Goal: Complete application form: Complete application form

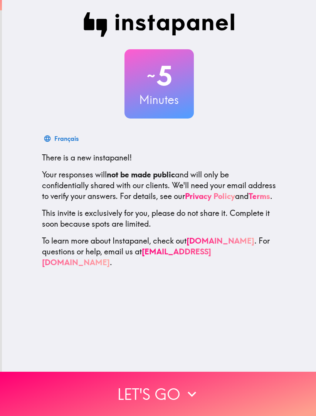
click at [187, 389] on icon "button" at bounding box center [191, 394] width 17 height 17
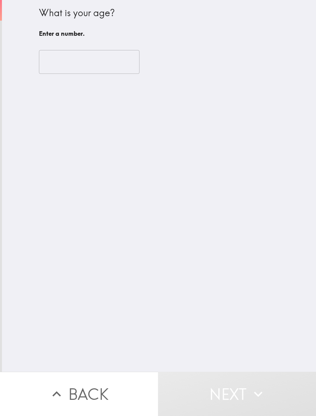
click at [82, 62] on input "number" at bounding box center [89, 62] width 100 height 24
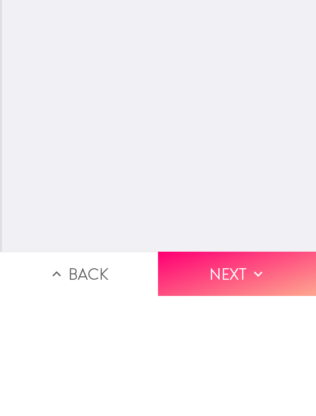
type input "64"
click at [258, 392] on icon "button" at bounding box center [258, 394] width 8 height 5
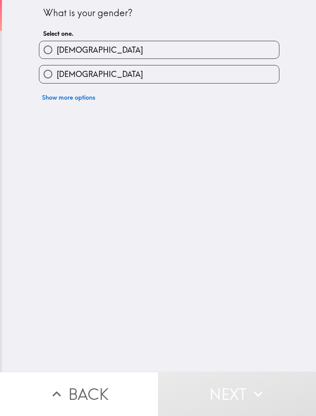
click at [110, 80] on label "[DEMOGRAPHIC_DATA]" at bounding box center [158, 73] width 239 height 17
click at [57, 80] on input "[DEMOGRAPHIC_DATA]" at bounding box center [47, 73] width 17 height 17
radio input "true"
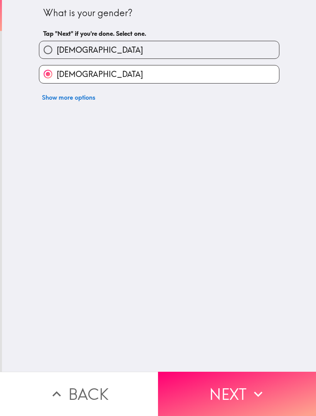
click at [259, 381] on button "Next" at bounding box center [237, 394] width 158 height 44
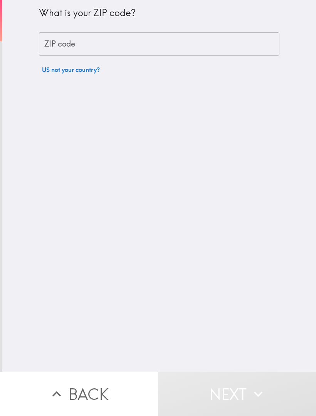
click at [123, 45] on input "ZIP code" at bounding box center [159, 44] width 240 height 24
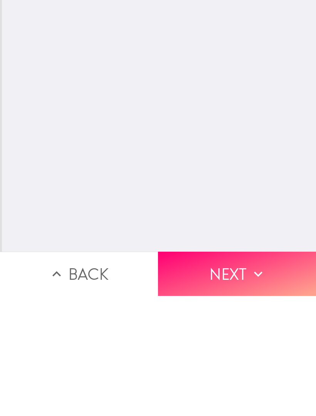
type input "44212"
click at [267, 372] on button "Next" at bounding box center [237, 394] width 158 height 44
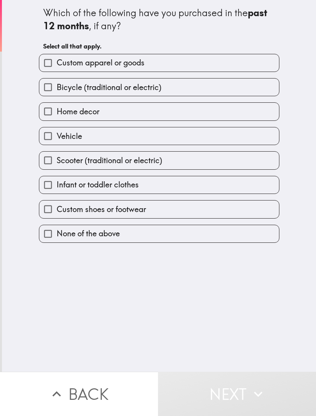
click at [75, 110] on span "Home decor" at bounding box center [78, 111] width 43 height 11
click at [57, 110] on input "Home decor" at bounding box center [47, 111] width 17 height 17
checkbox input "true"
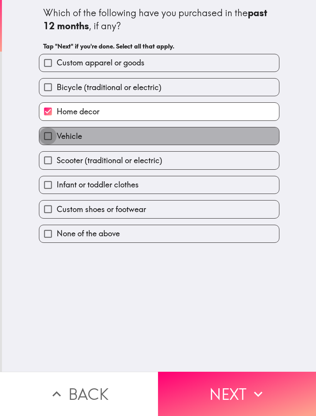
click at [55, 139] on input "Vehicle" at bounding box center [47, 135] width 17 height 17
checkbox input "true"
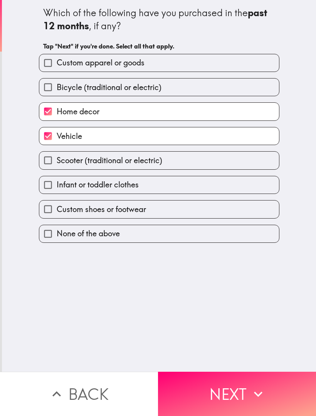
click at [56, 187] on input "Infant or toddler clothes" at bounding box center [47, 184] width 17 height 17
checkbox input "true"
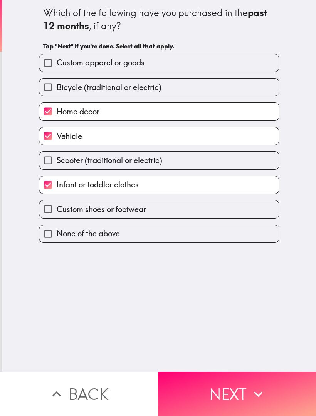
click at [56, 213] on input "Custom shoes or footwear" at bounding box center [47, 209] width 17 height 17
checkbox input "true"
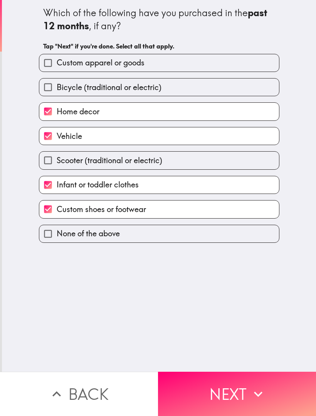
click at [236, 393] on button "Next" at bounding box center [237, 394] width 158 height 44
